Goal: Information Seeking & Learning: Learn about a topic

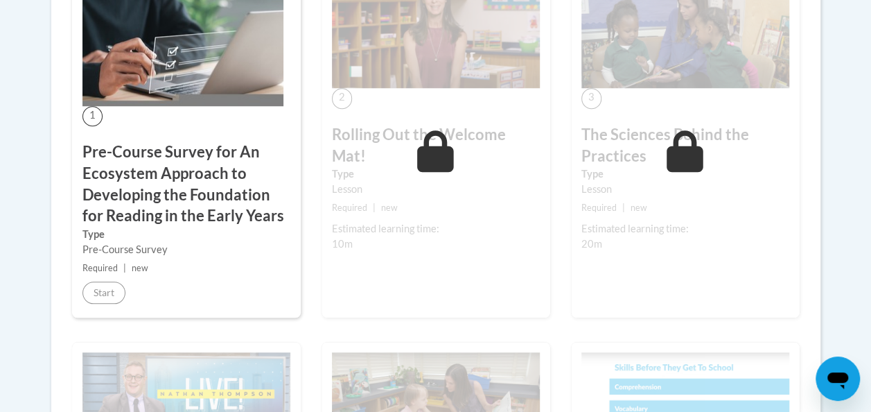
scroll to position [561, 0]
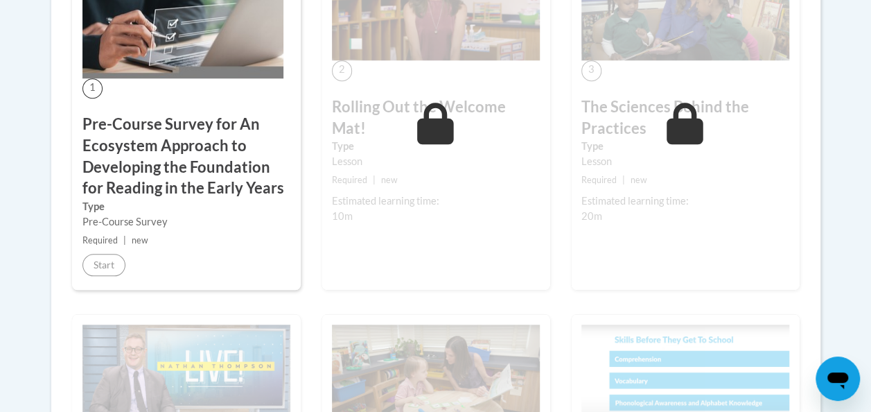
click at [136, 101] on div "1 Pre-Course Survey for An Ecosystem Approach to Developing the Foundation for …" at bounding box center [186, 111] width 229 height 356
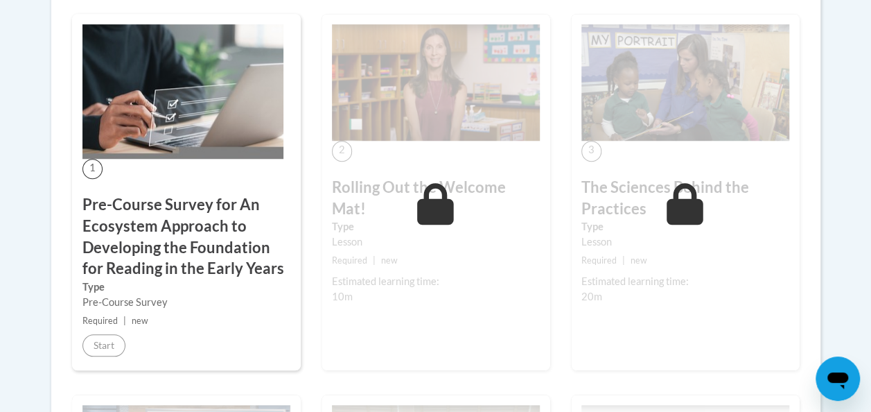
scroll to position [0, 0]
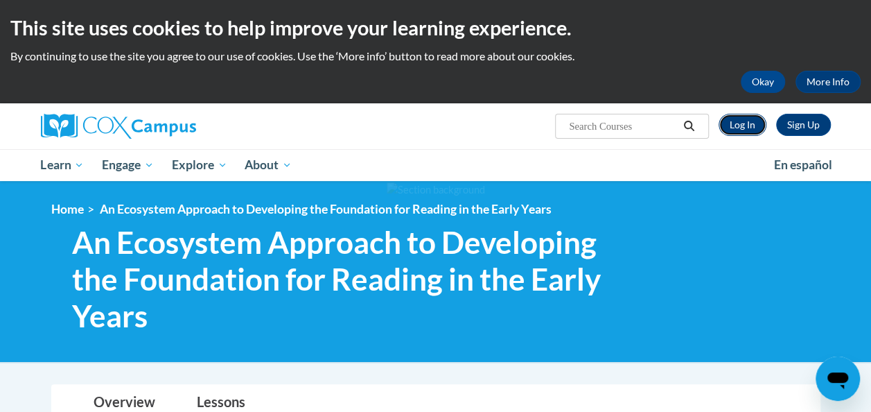
click at [731, 125] on link "Log In" at bounding box center [743, 125] width 48 height 22
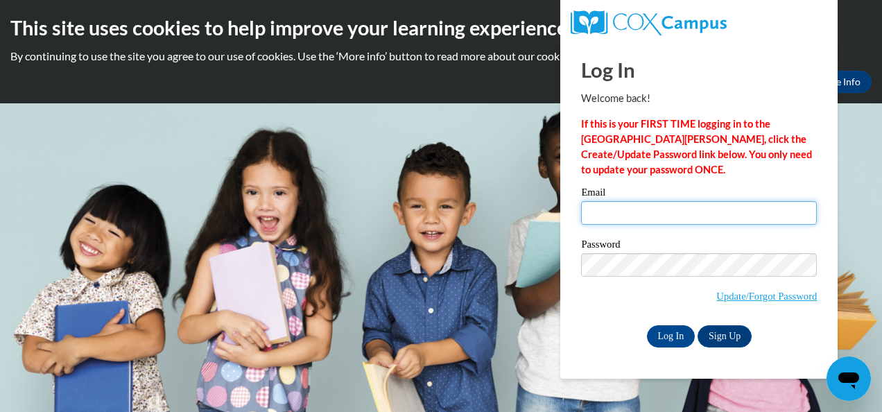
type input "weston_ikea@yahoo.com"
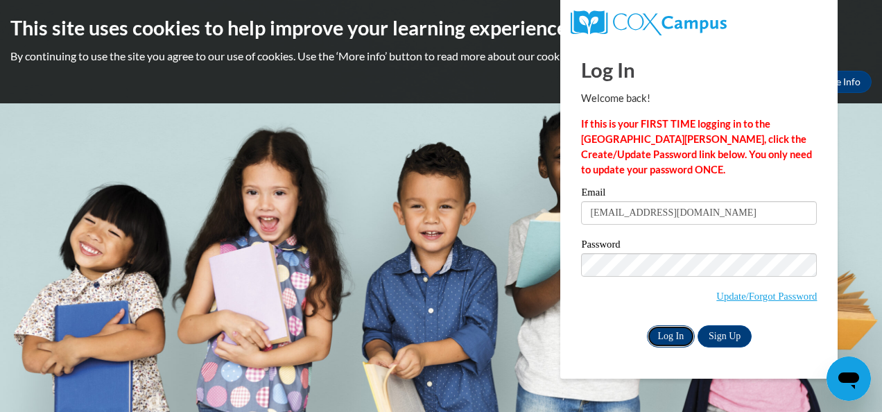
click at [670, 338] on input "Log In" at bounding box center [671, 336] width 49 height 22
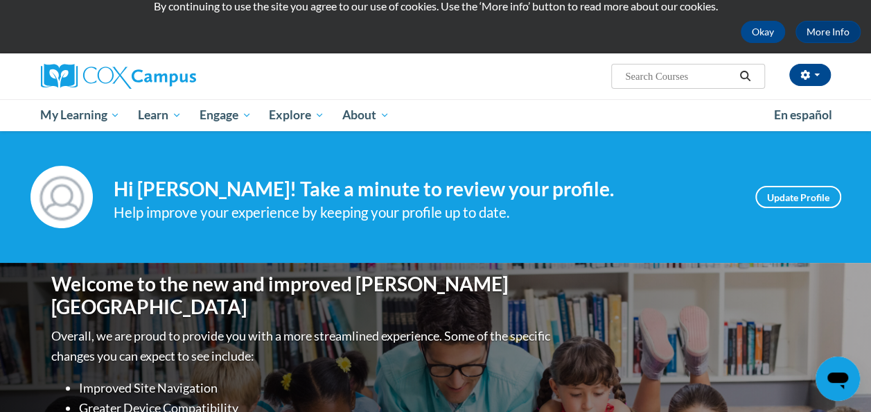
scroll to position [40, 0]
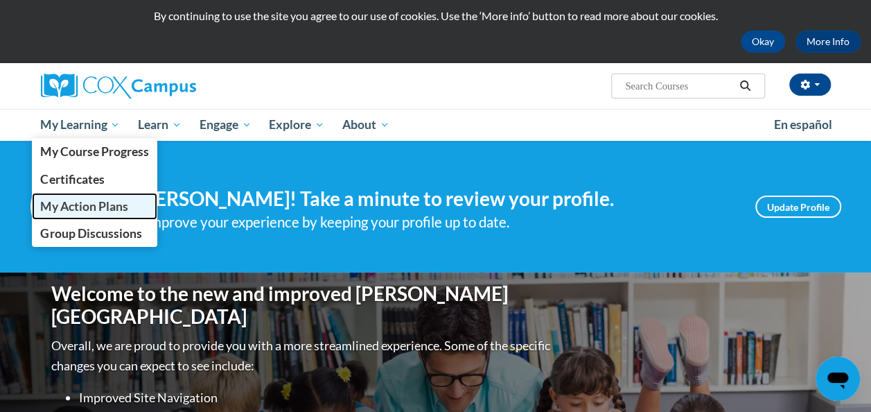
click at [86, 207] on span "My Action Plans" at bounding box center [83, 206] width 87 height 15
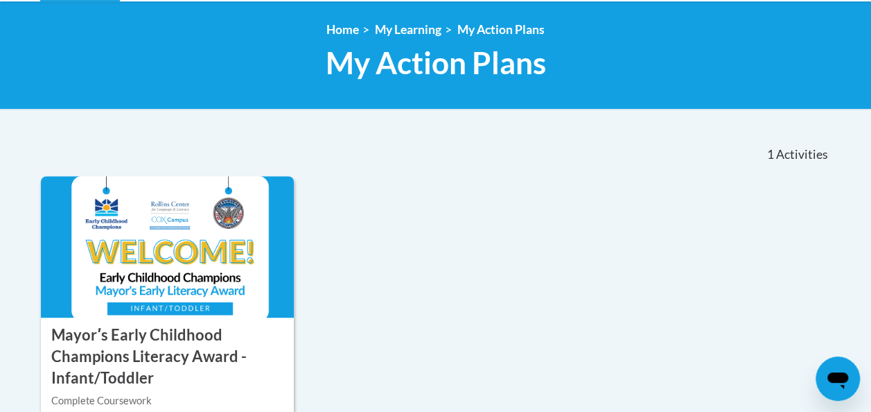
scroll to position [197, 0]
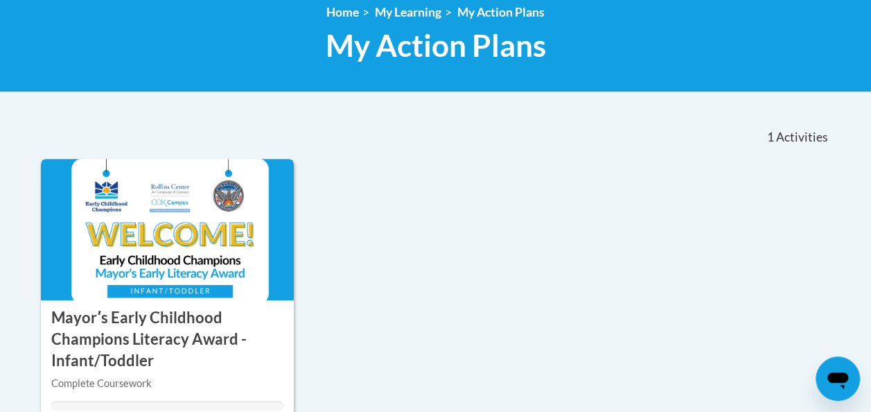
click at [140, 319] on h3 "Mayorʹs Early Childhood Champions Literacy Award - Infant/Toddler" at bounding box center [167, 339] width 233 height 64
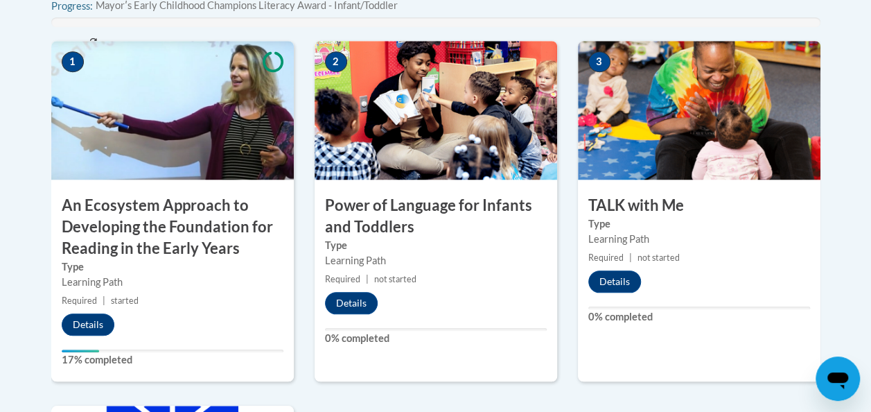
scroll to position [571, 0]
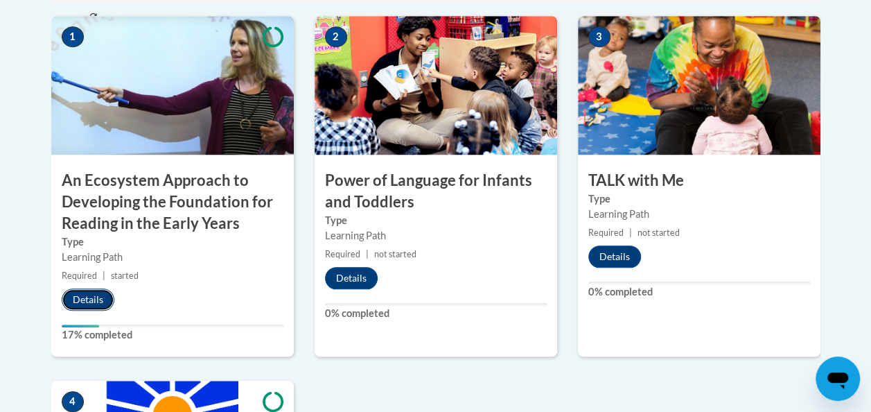
click at [87, 293] on button "Details" at bounding box center [88, 299] width 53 height 22
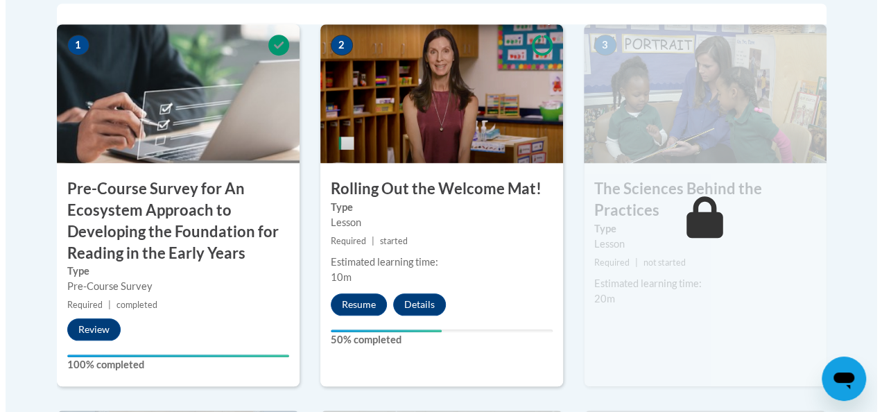
scroll to position [562, 0]
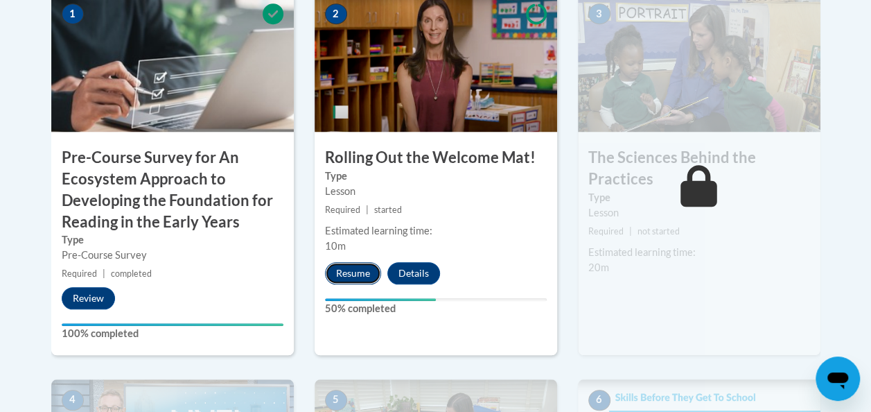
click at [351, 267] on button "Resume" at bounding box center [353, 273] width 56 height 22
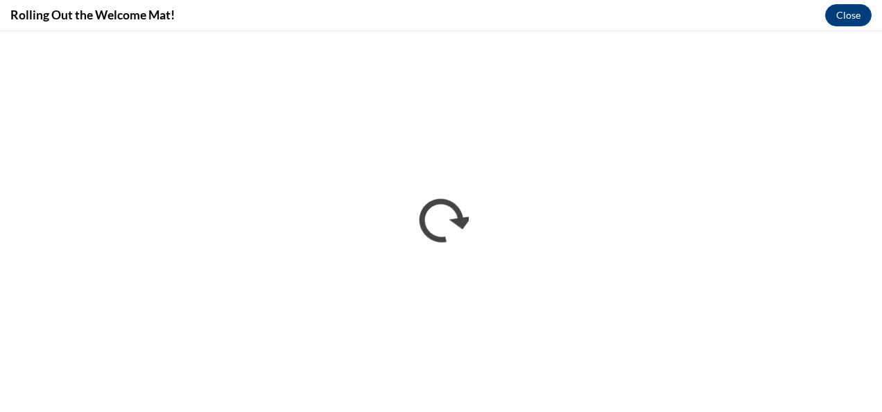
scroll to position [0, 0]
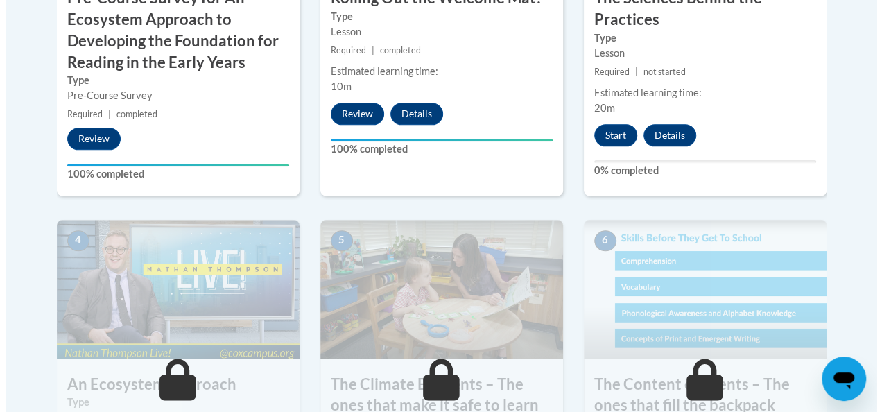
scroll to position [731, 0]
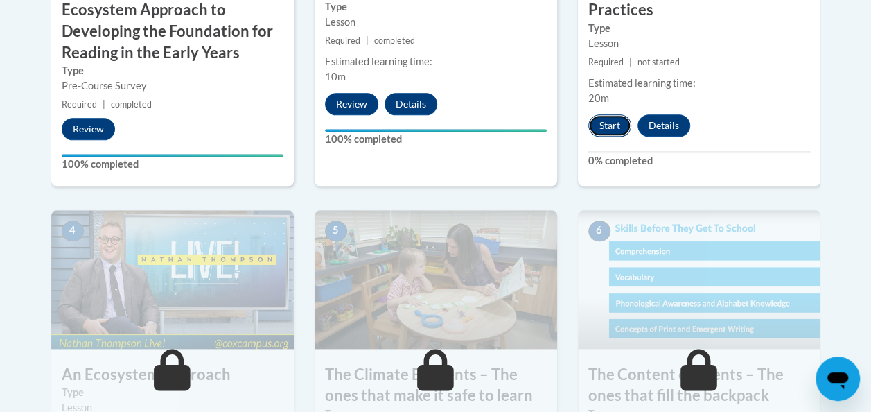
click at [602, 116] on button "Start" at bounding box center [609, 125] width 43 height 22
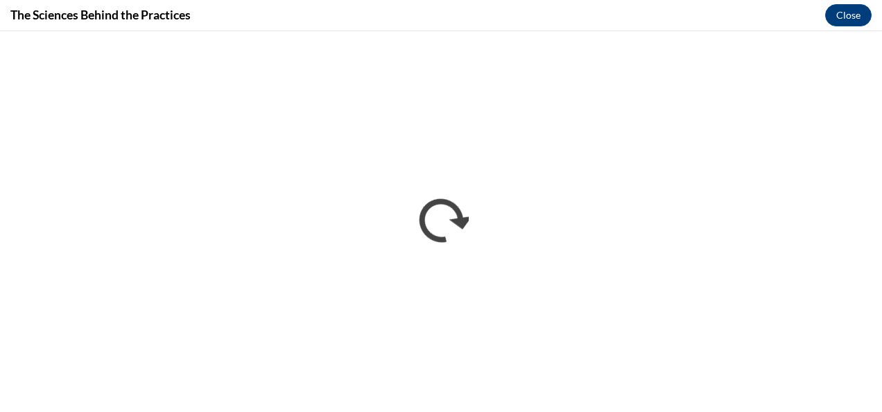
scroll to position [0, 0]
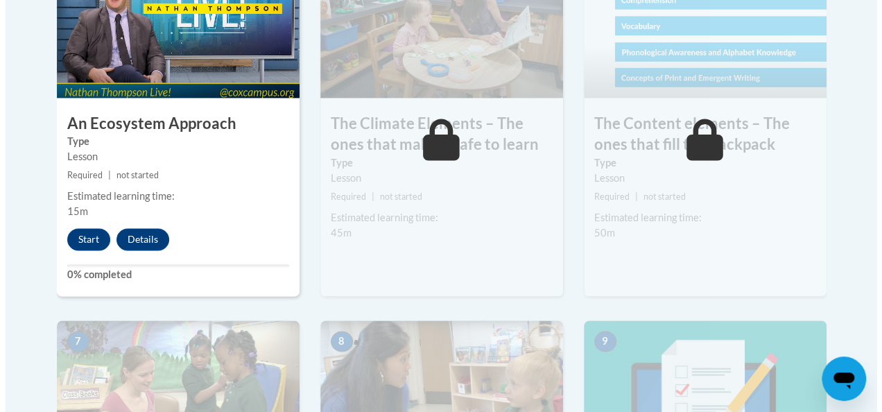
scroll to position [987, 0]
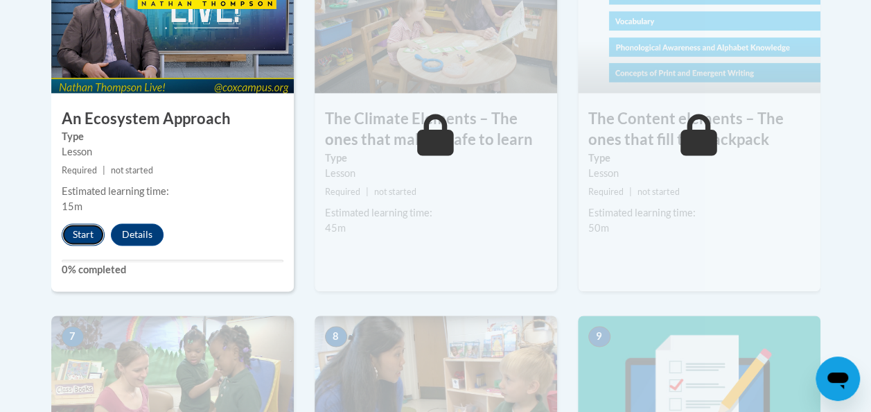
click at [73, 232] on button "Start" at bounding box center [83, 234] width 43 height 22
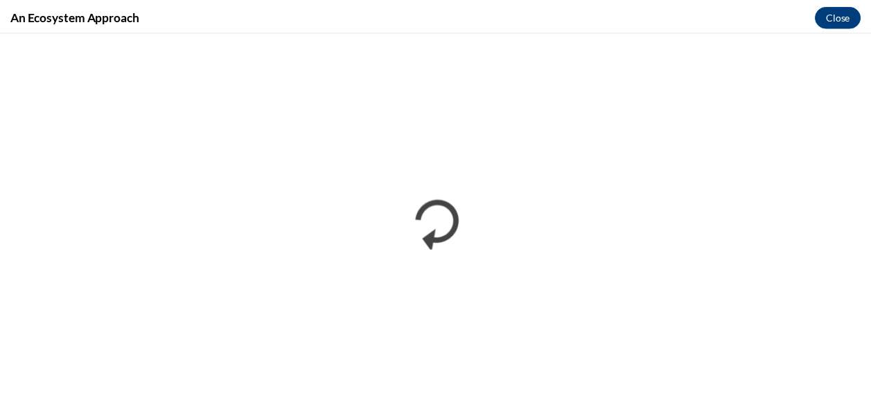
scroll to position [0, 0]
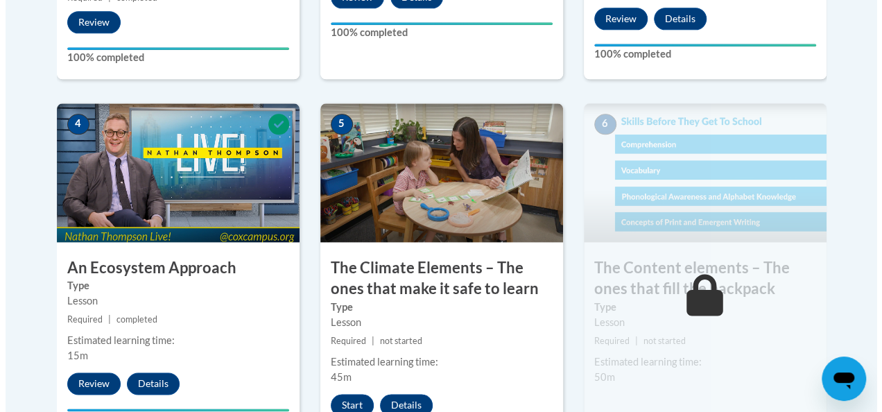
scroll to position [857, 0]
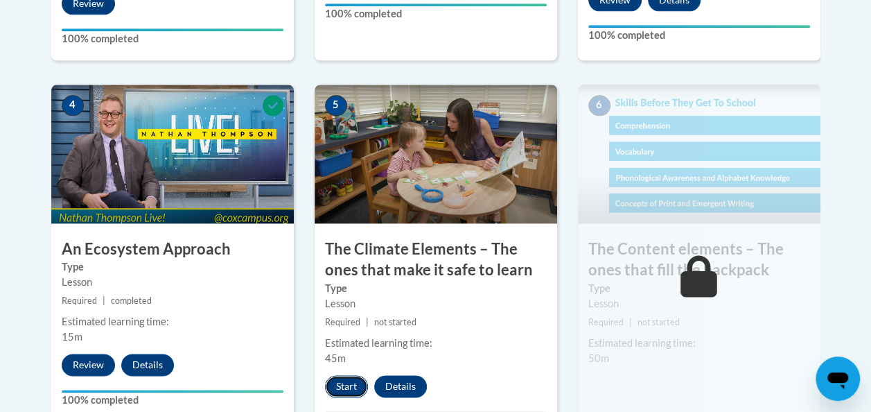
click at [328, 385] on button "Start" at bounding box center [346, 386] width 43 height 22
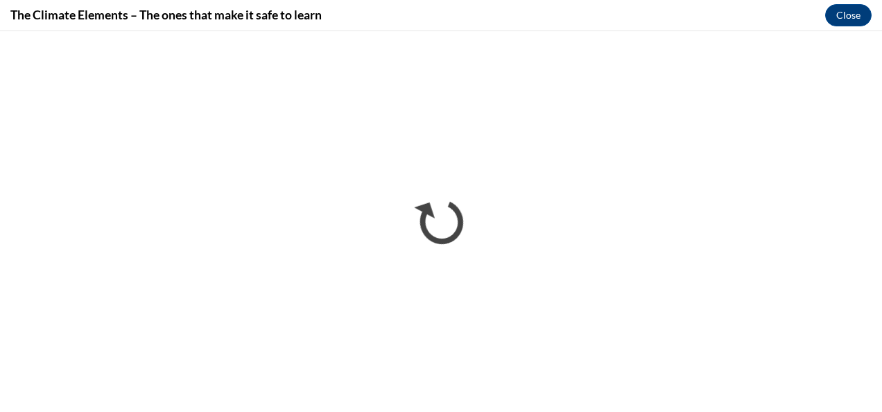
scroll to position [0, 0]
